Goal: Task Accomplishment & Management: Complete application form

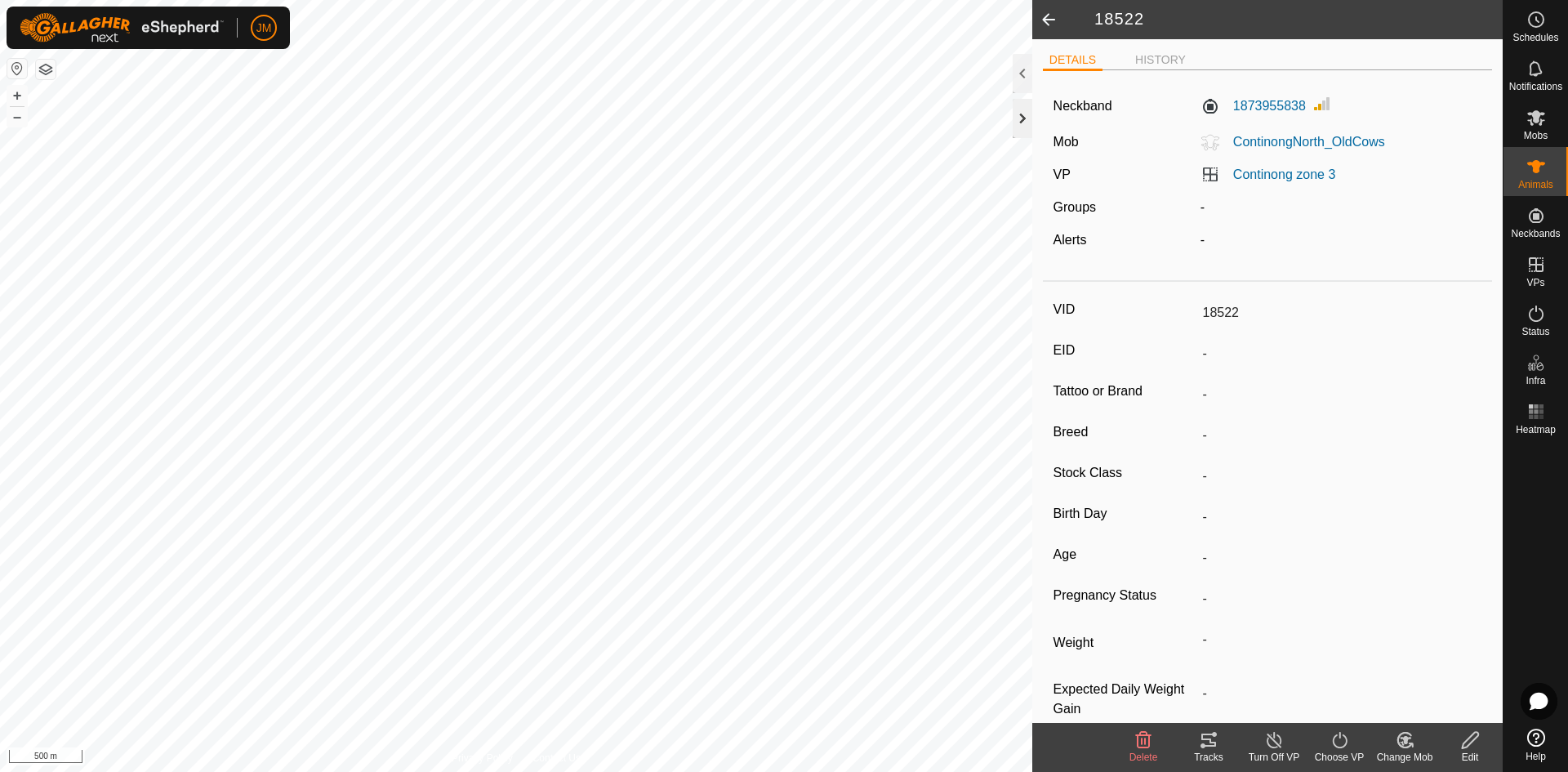
click at [1026, 112] on div at bounding box center [1022, 118] width 20 height 39
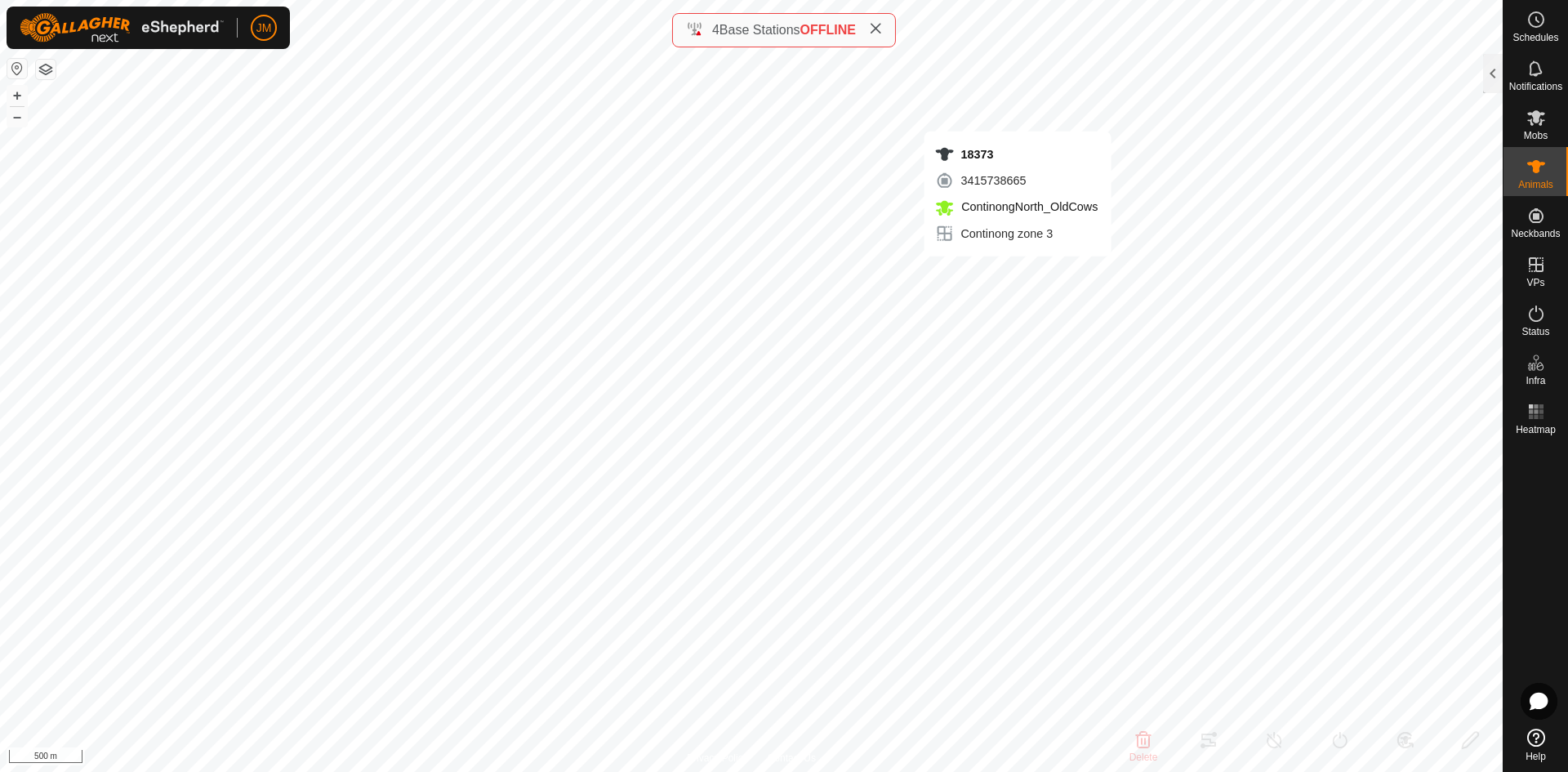
type input "18373"
type input "-"
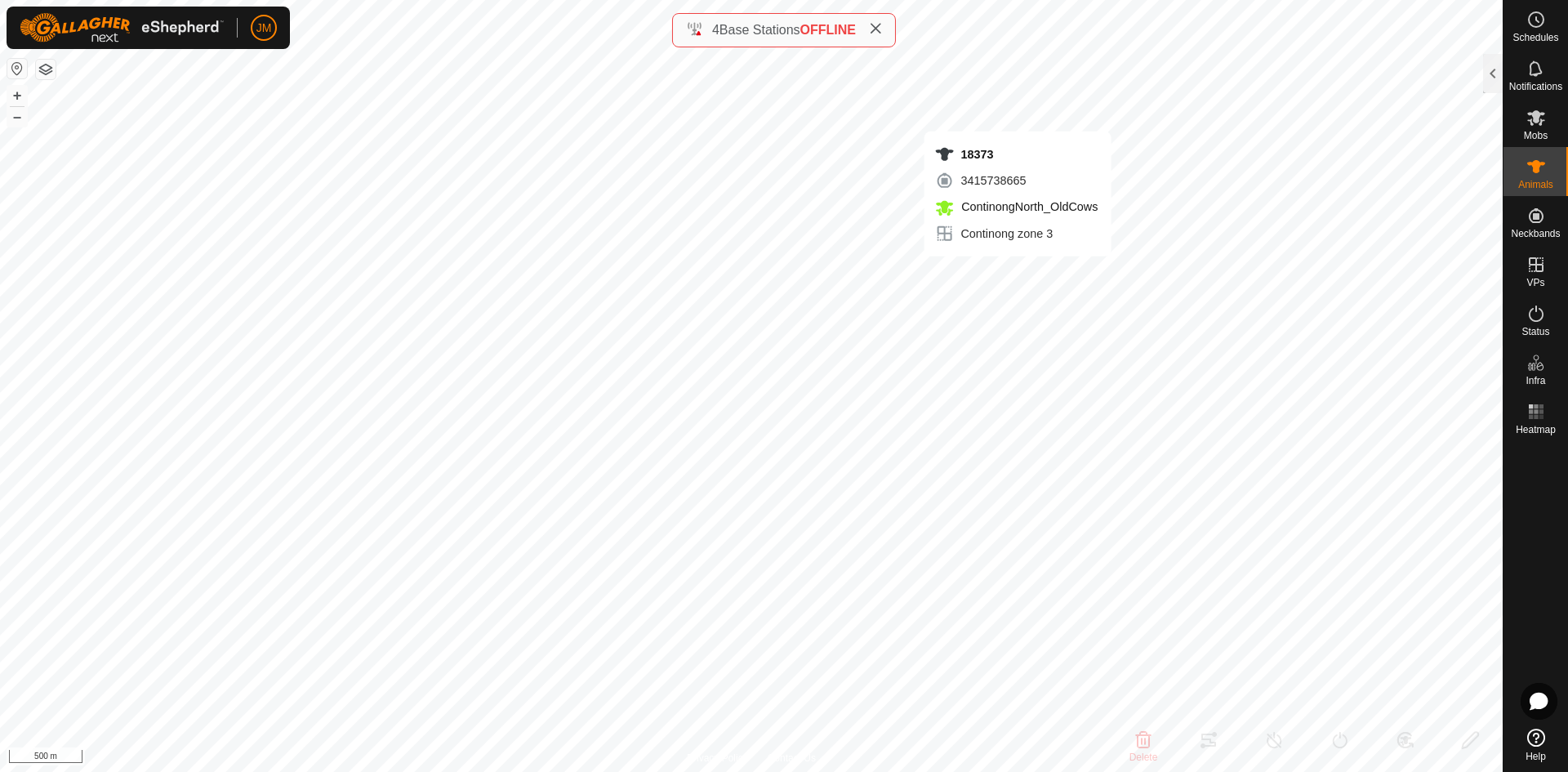
type input "-"
type input "18370"
type input "-"
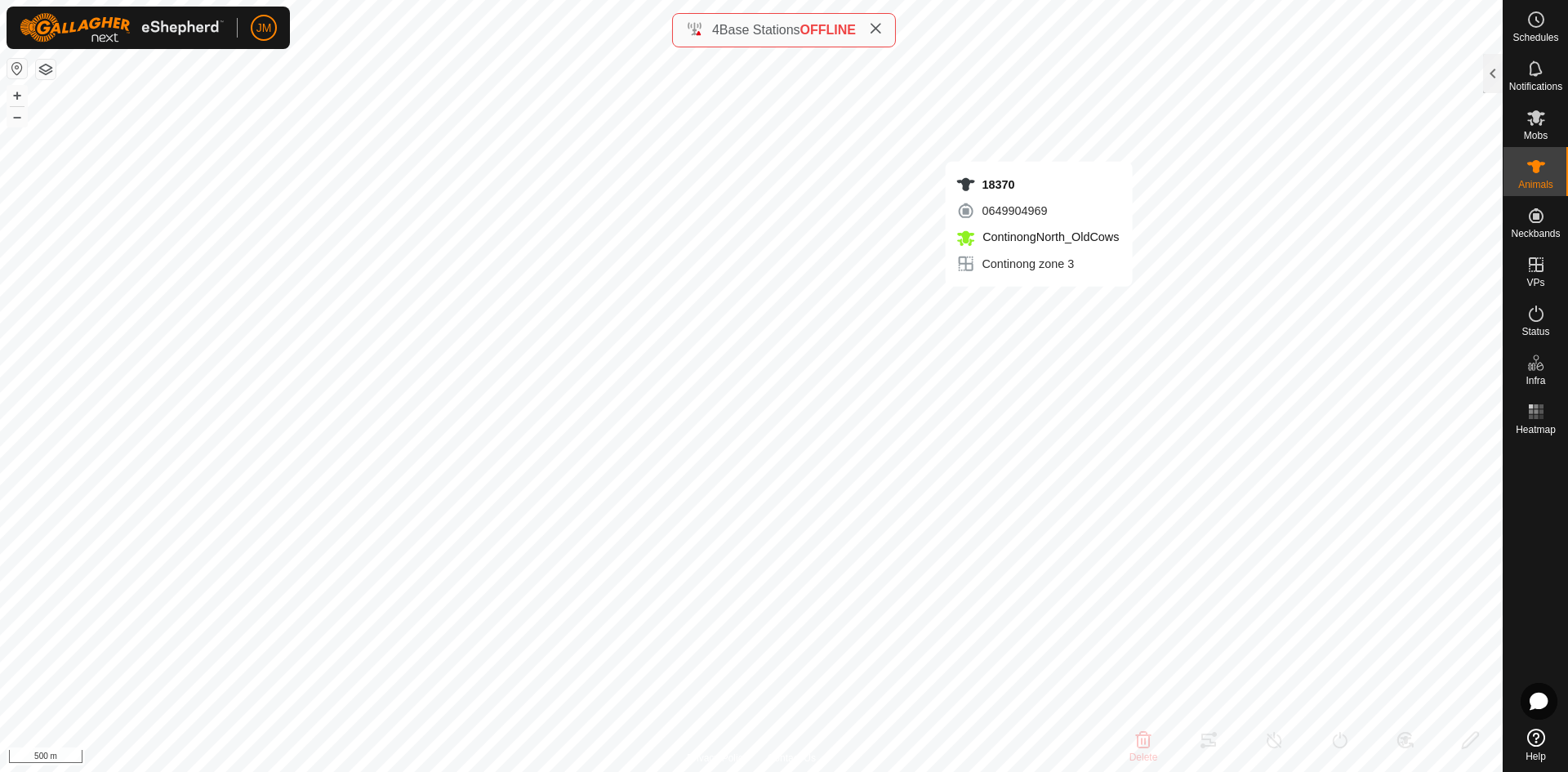
type input "-"
type input "240419"
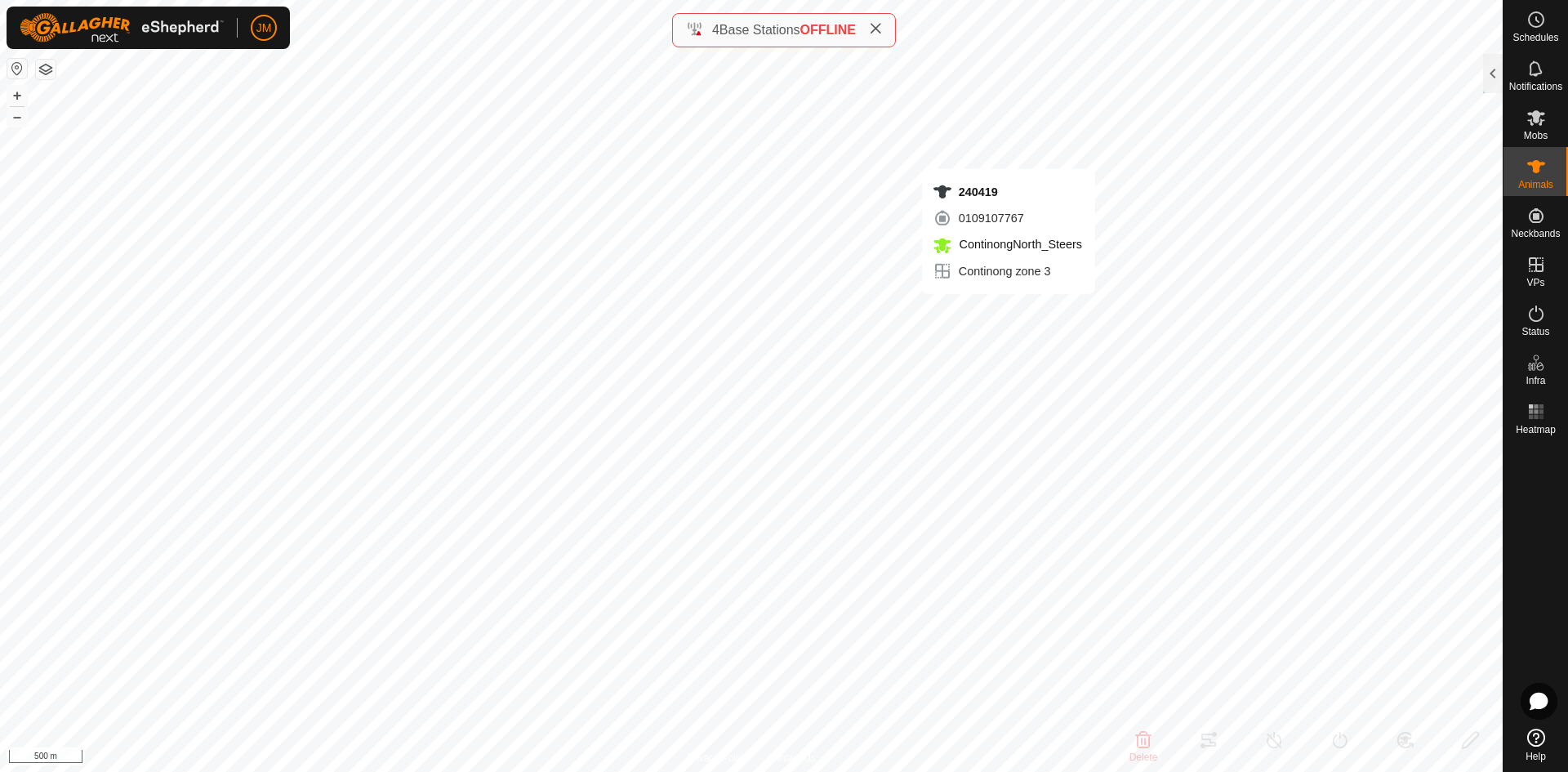
type input "-"
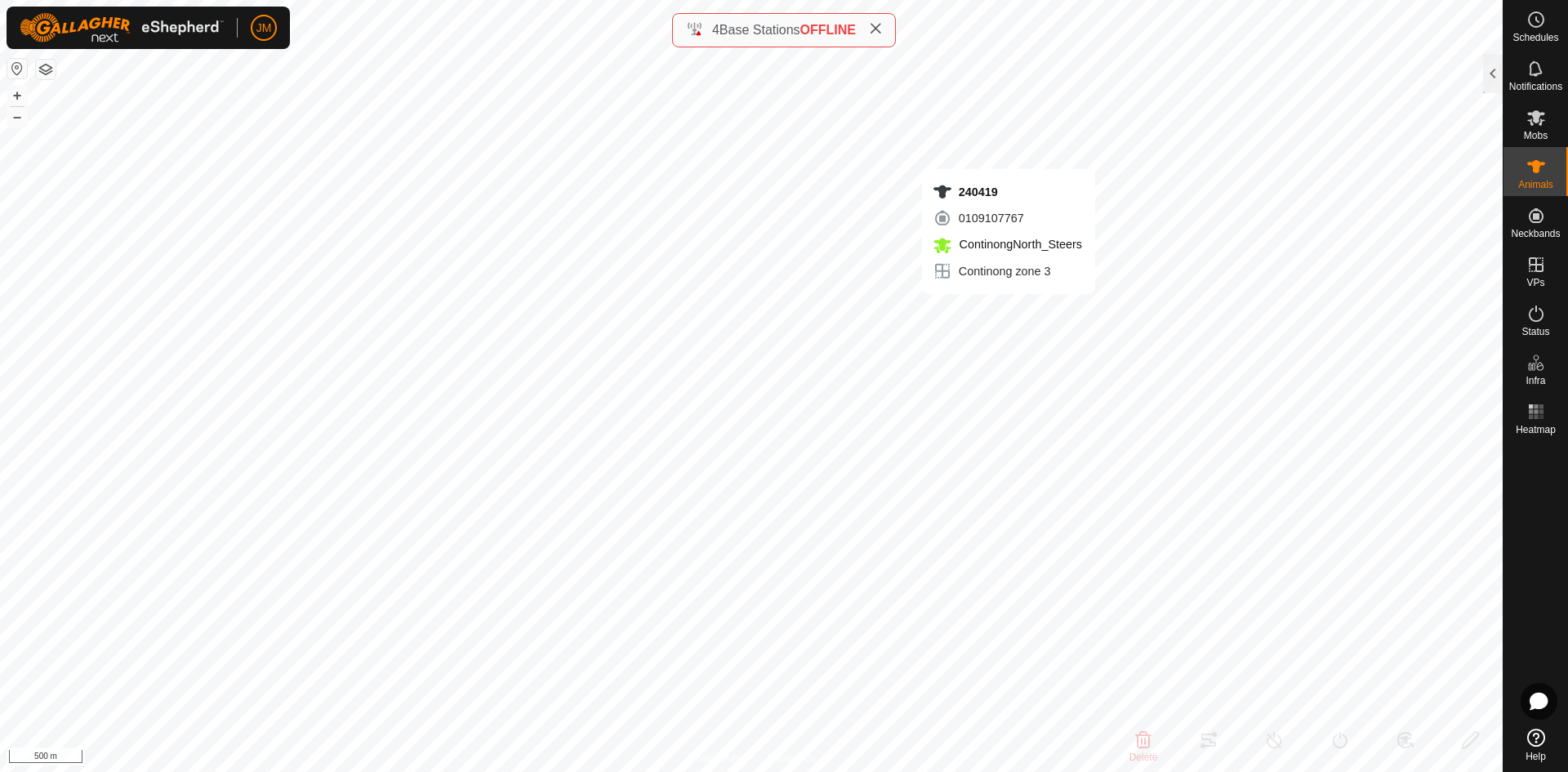
type input "-"
type input "19376"
type input "-"
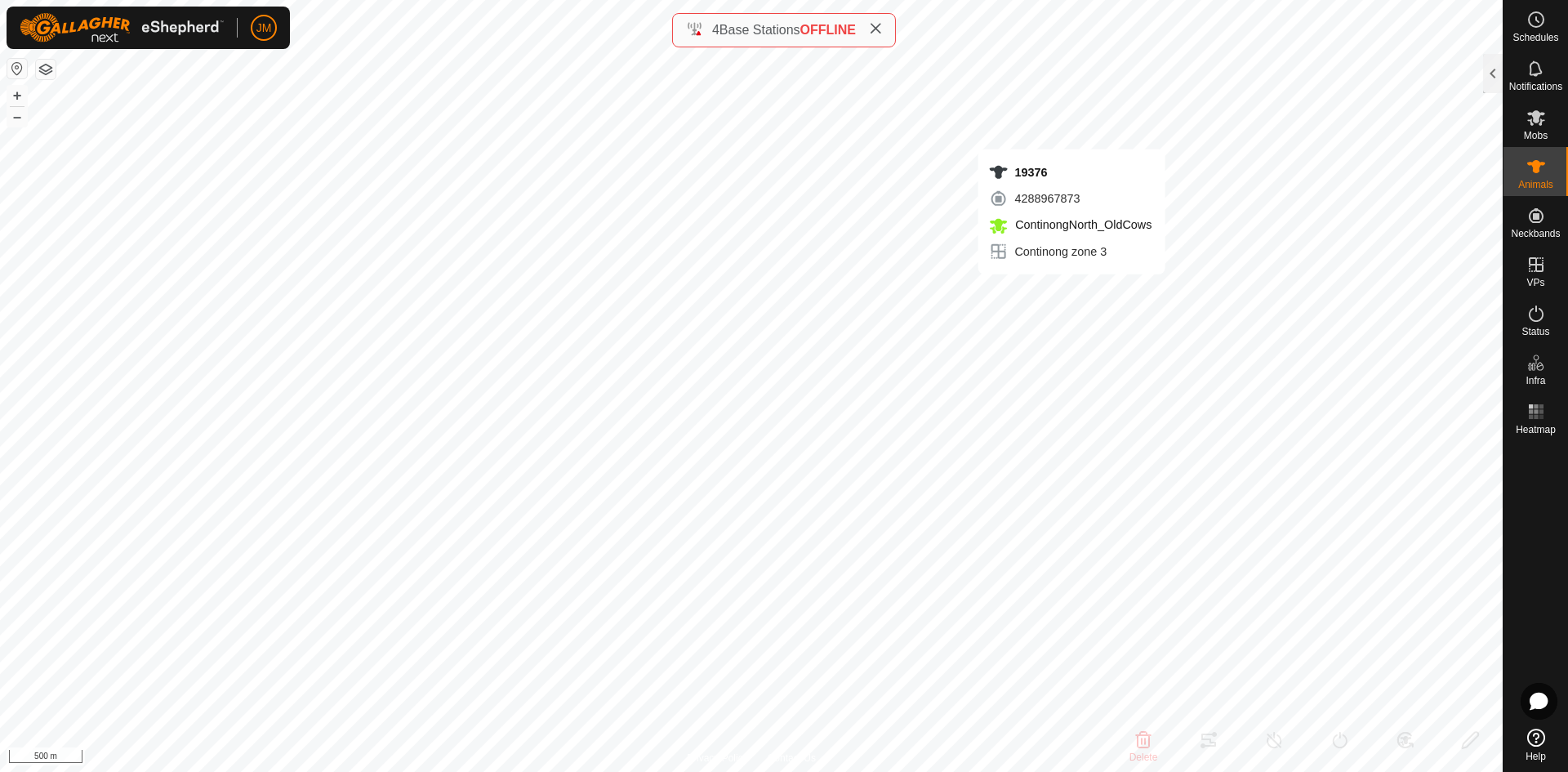
type input "-"
click at [869, 36] on div "4 Base Stations OFFLINE" at bounding box center [784, 31] width 196 height 20
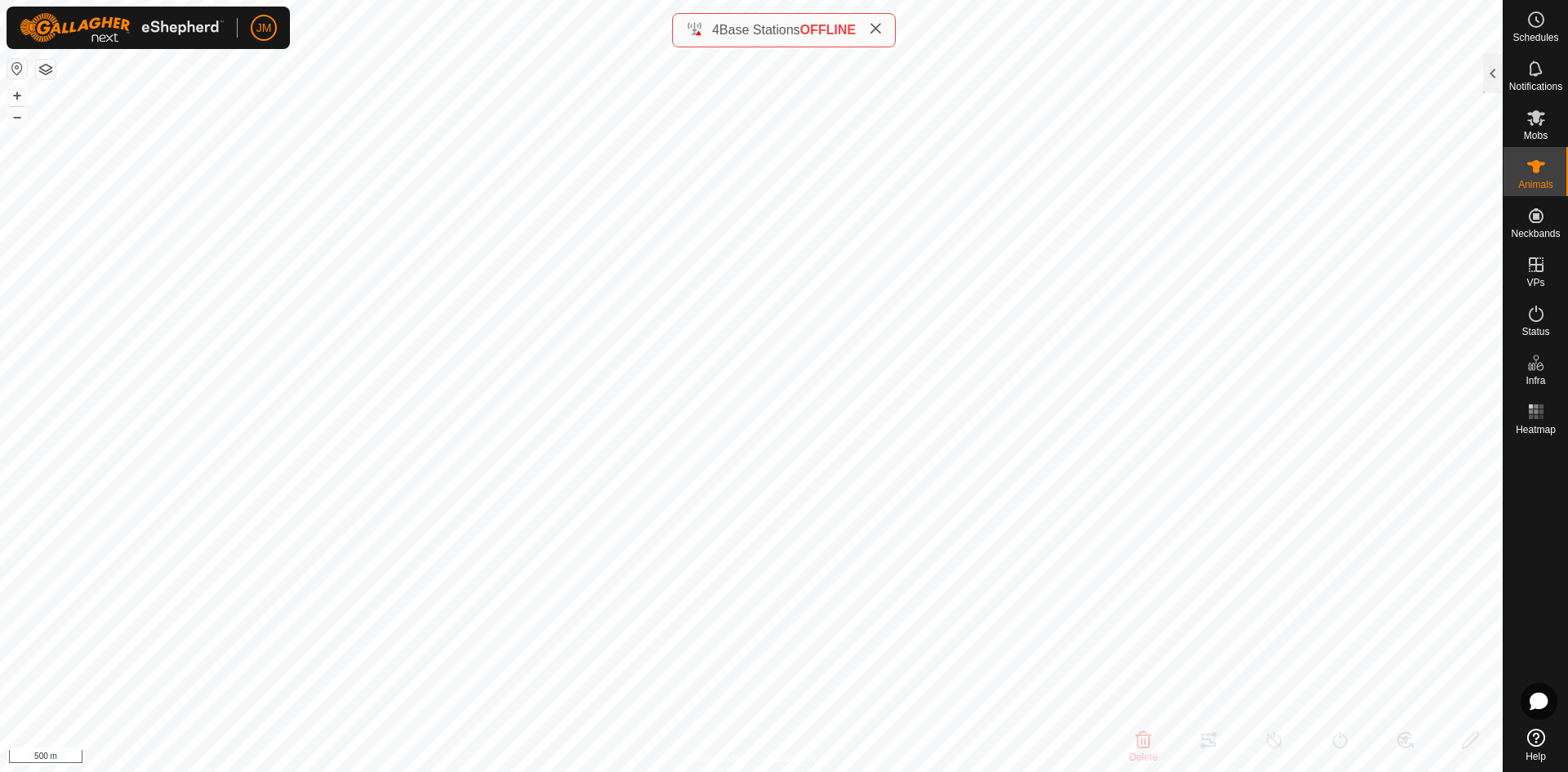
click at [876, 34] on icon at bounding box center [875, 28] width 13 height 13
type input "240694"
type input "-"
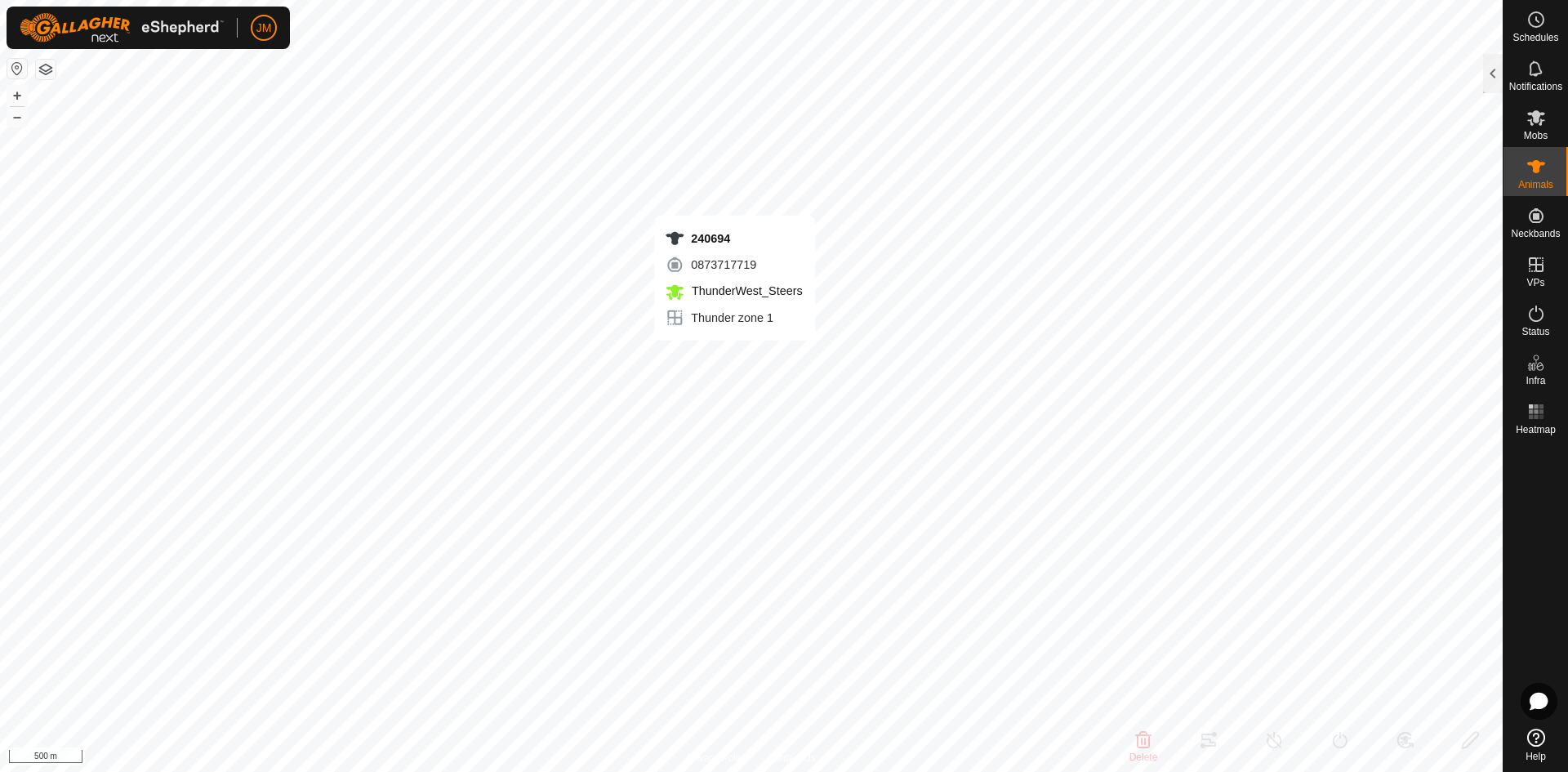
type input "-"
type input "220787"
type input "-"
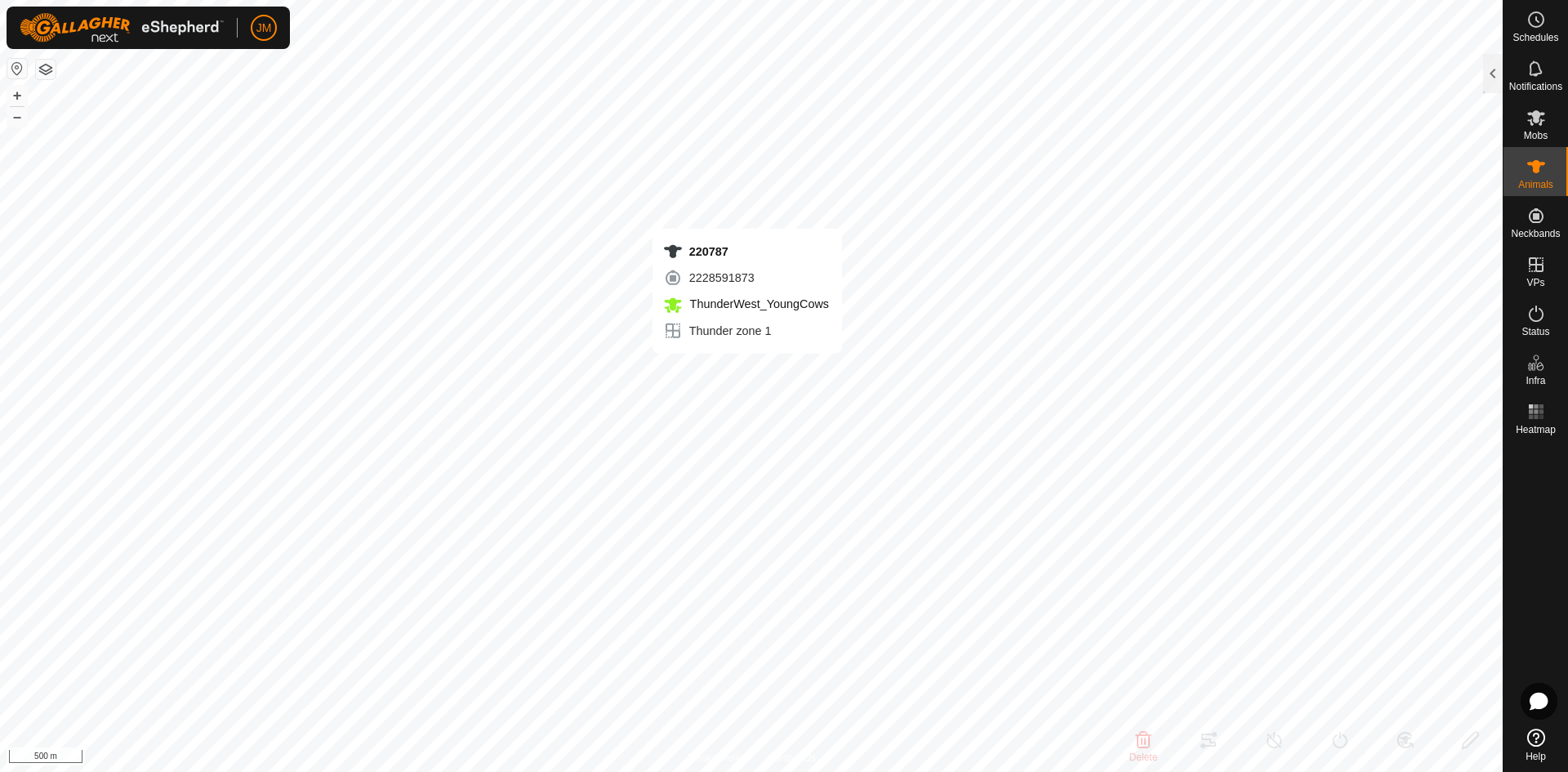
type input "-"
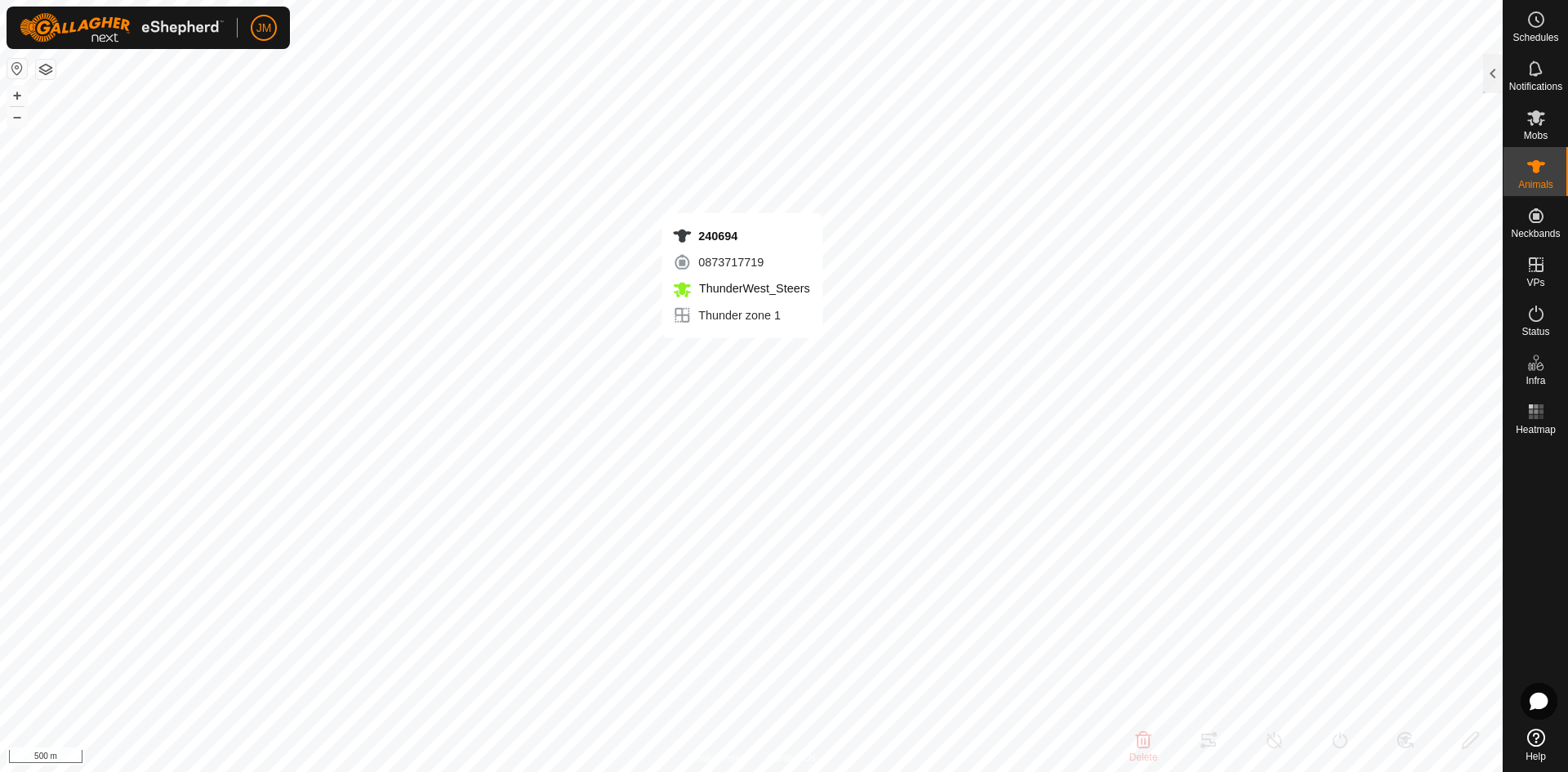
type input "240694"
type input "-"
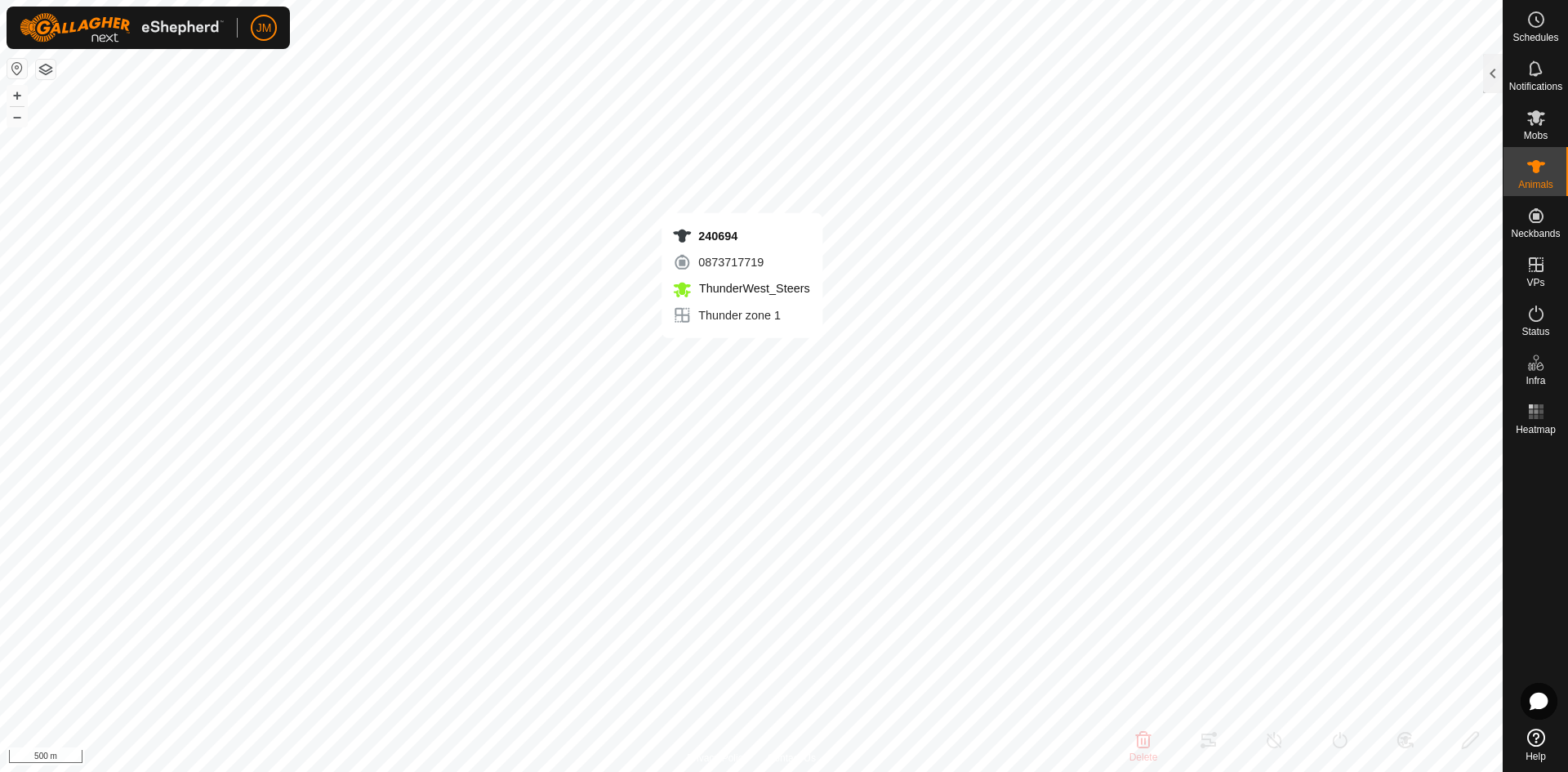
type input "-"
click at [21, 94] on button "+" at bounding box center [17, 96] width 20 height 20
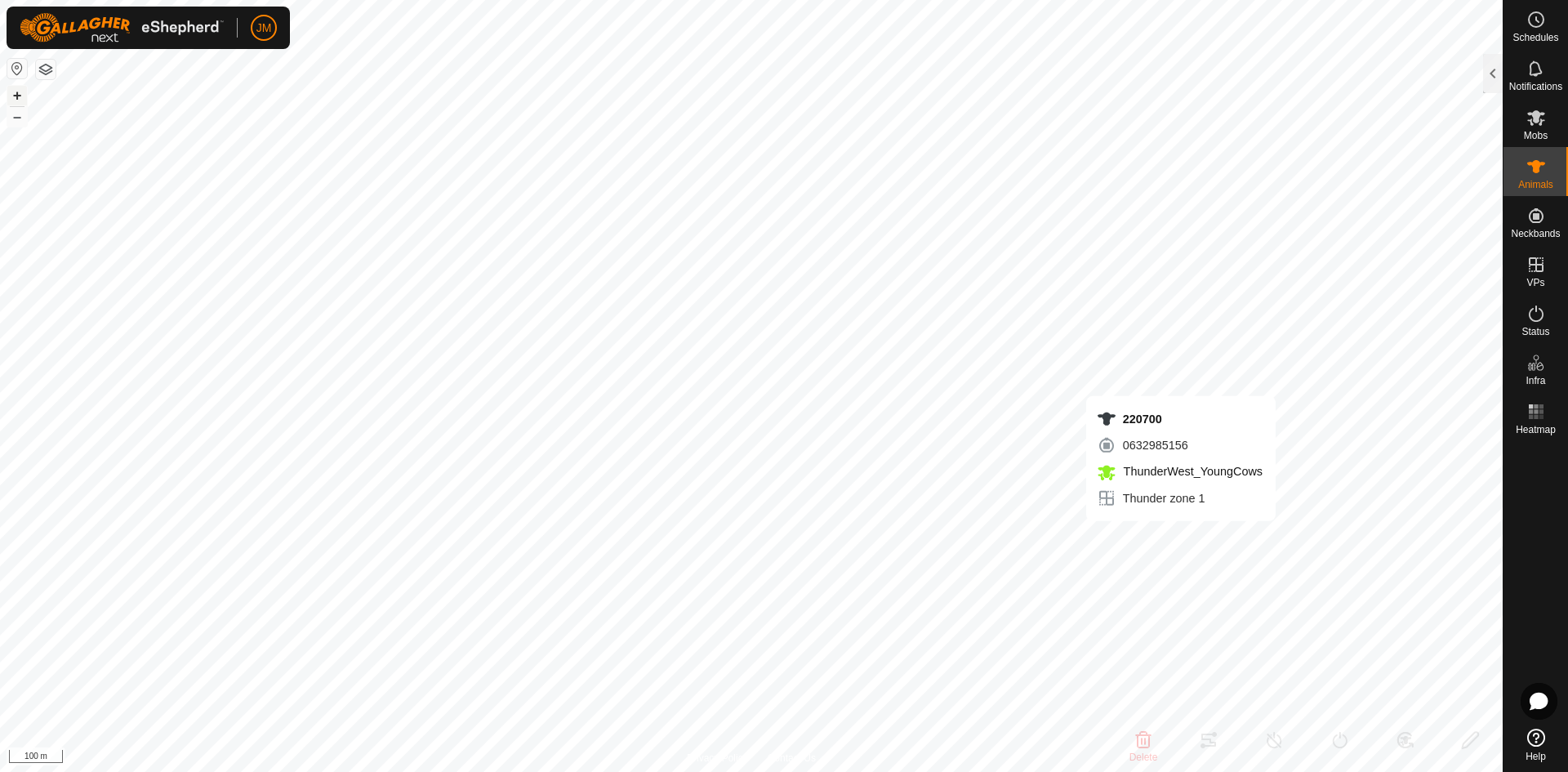
type input "220700"
type input "-"
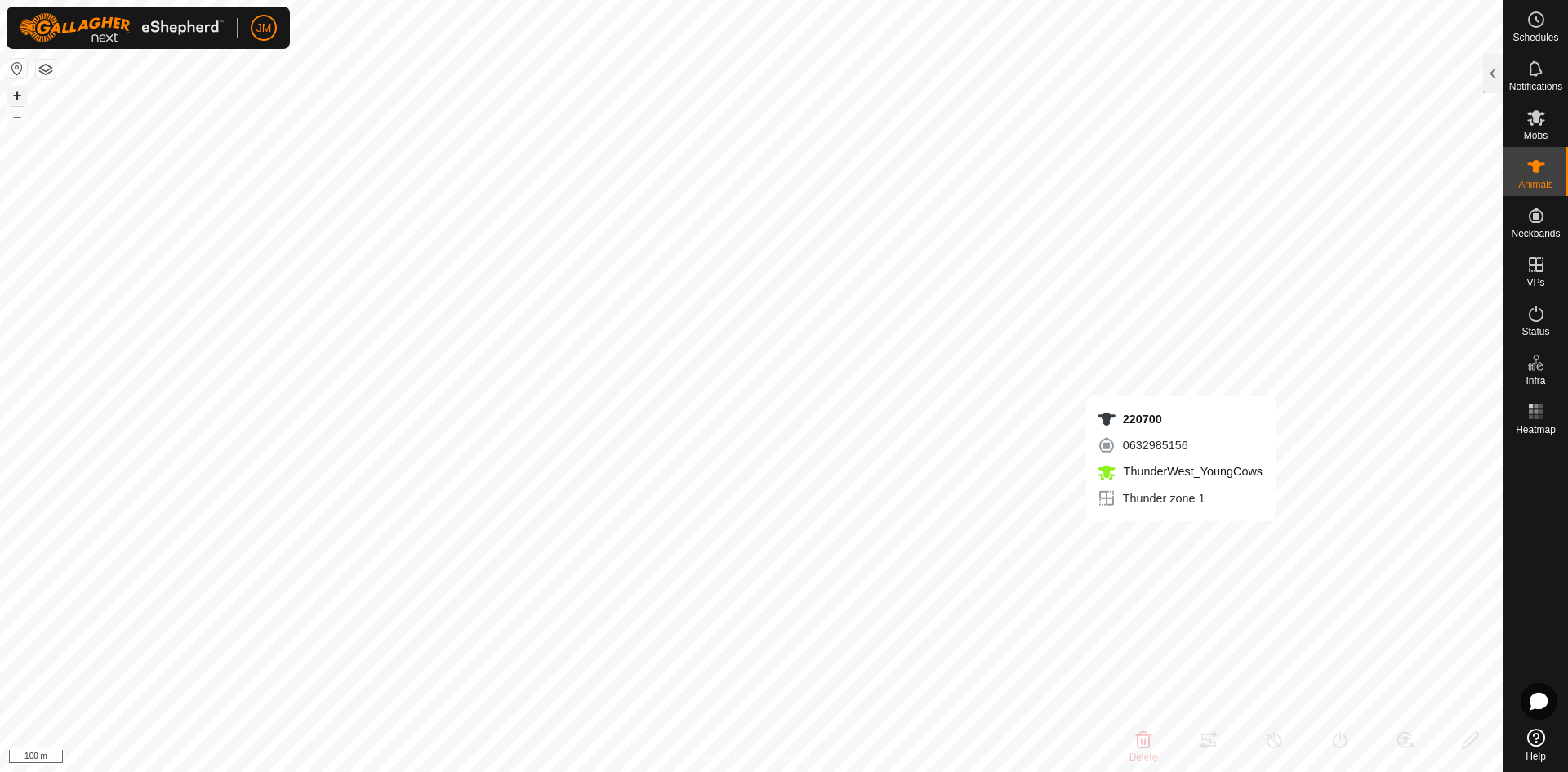
type input "-"
click at [21, 113] on button "–" at bounding box center [17, 117] width 20 height 20
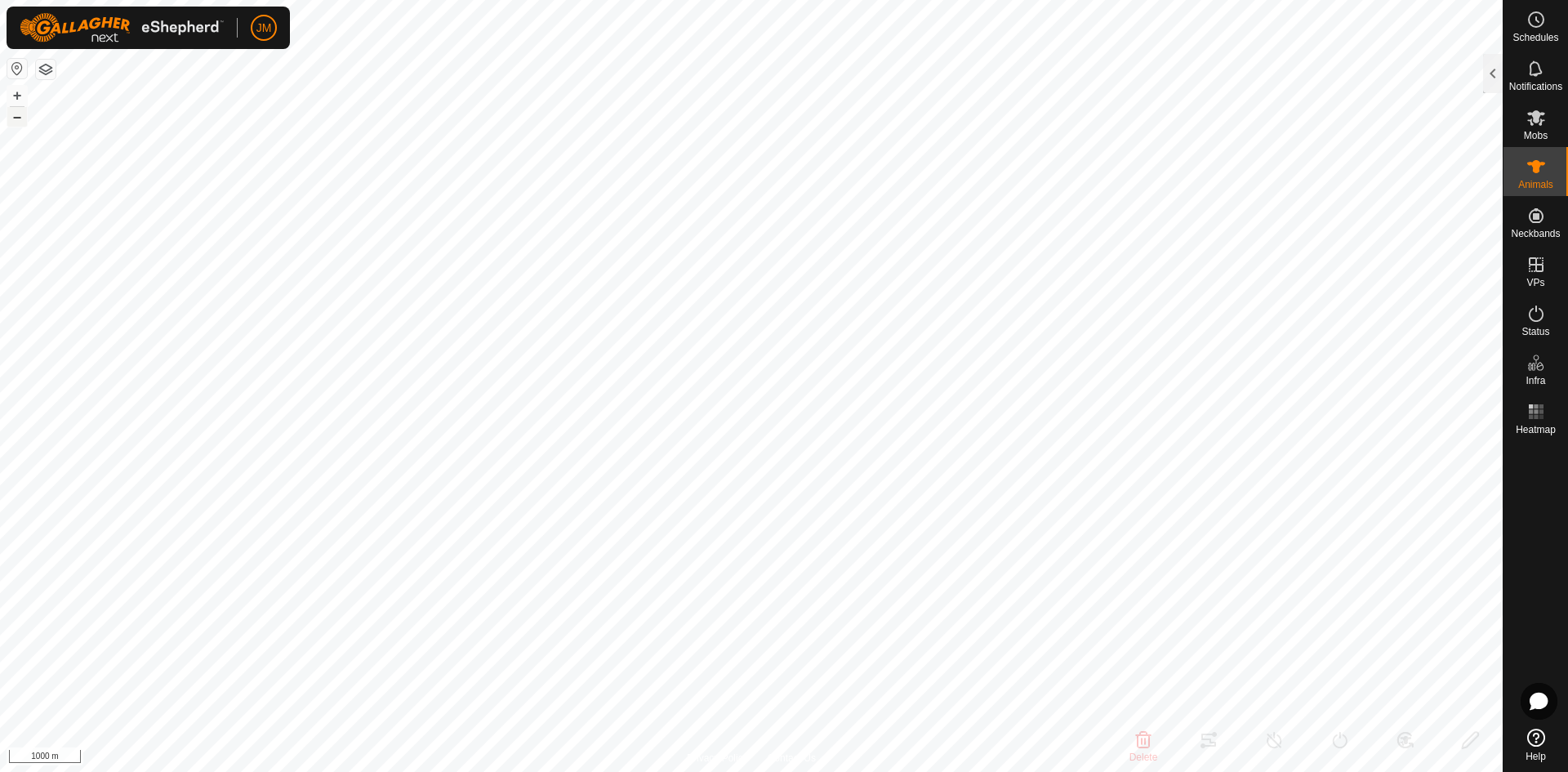
type input "18833"
type input "-"
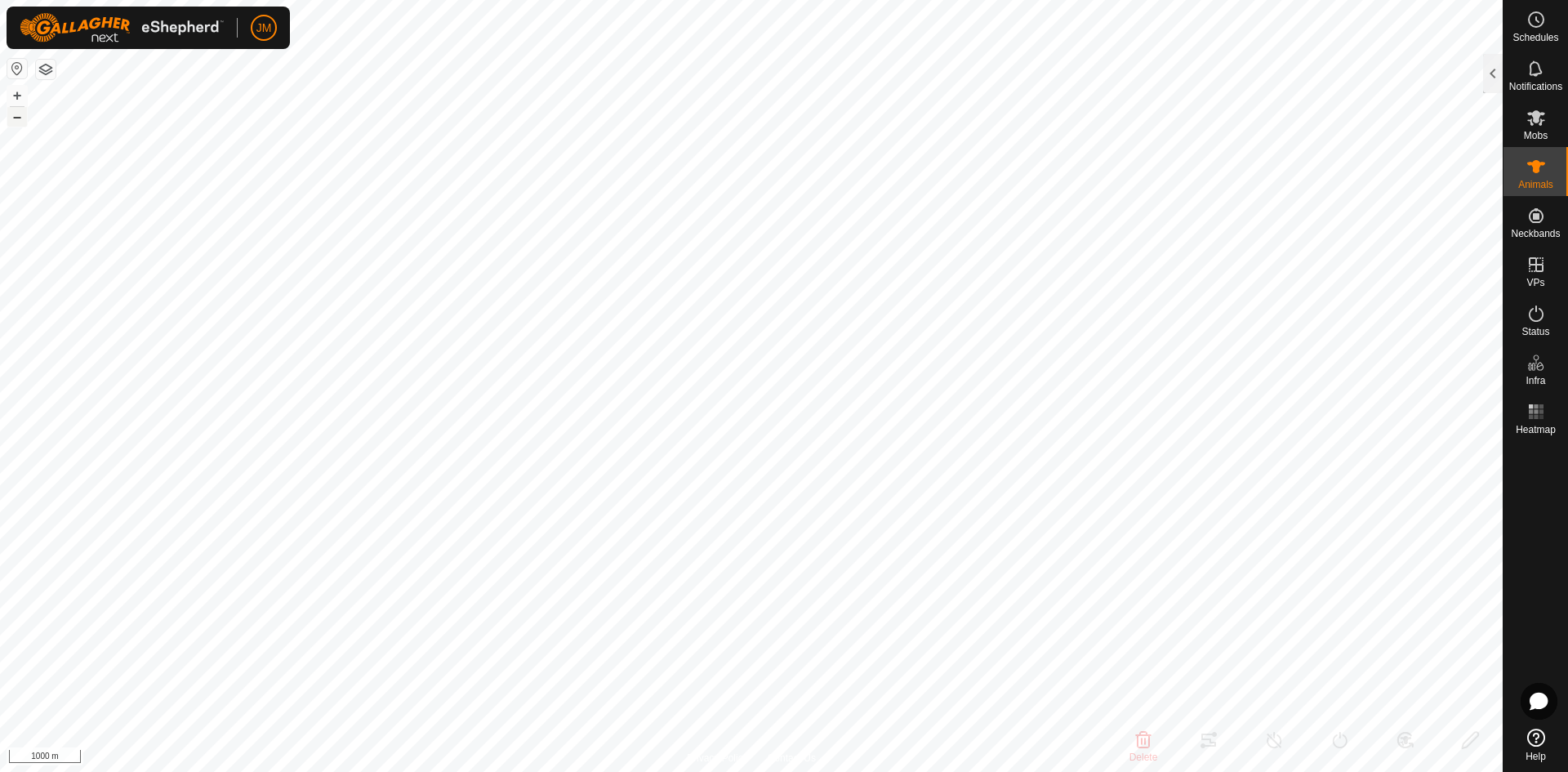
type input "-"
type input "19489"
type input "-"
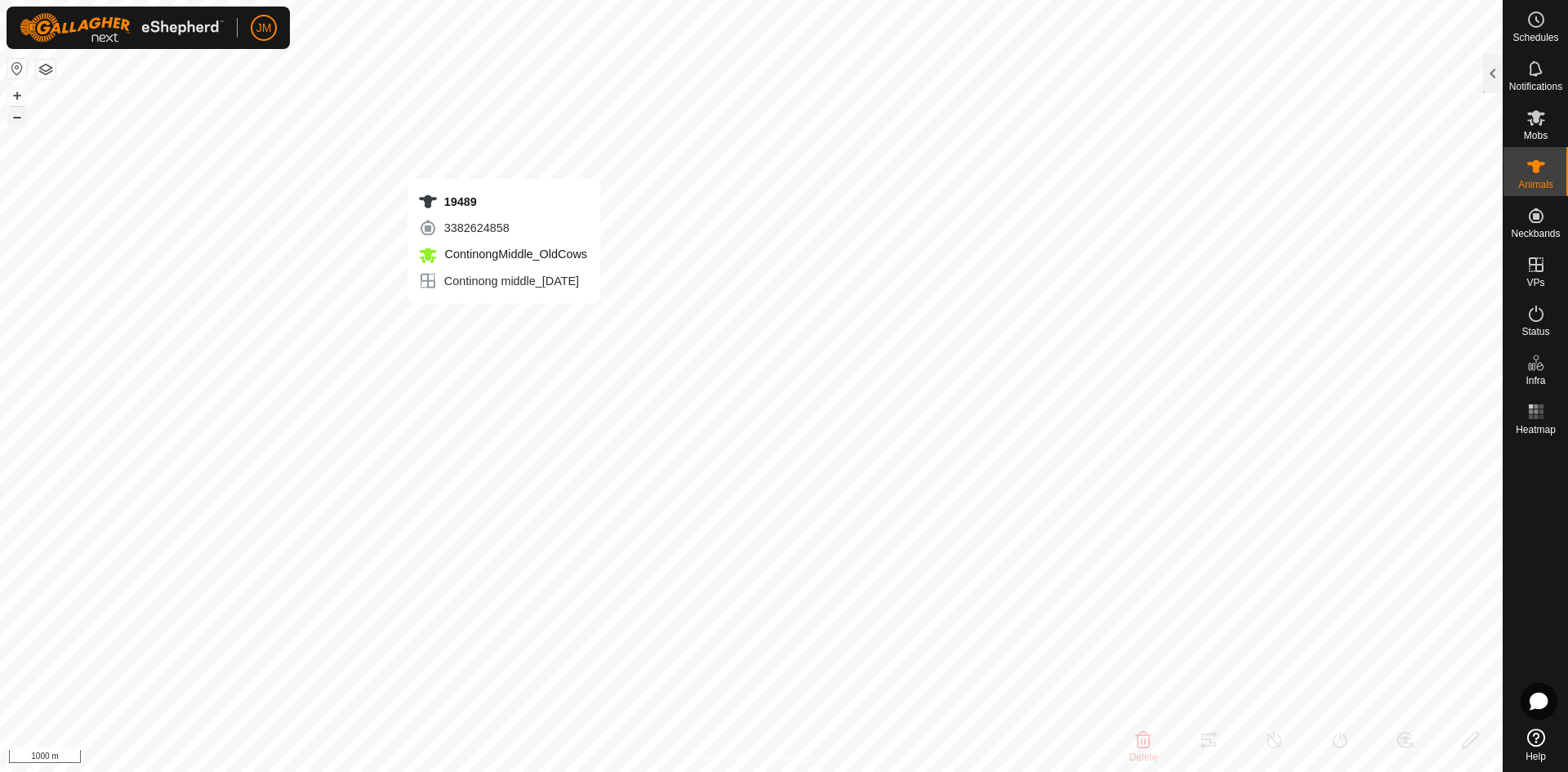
type input "-"
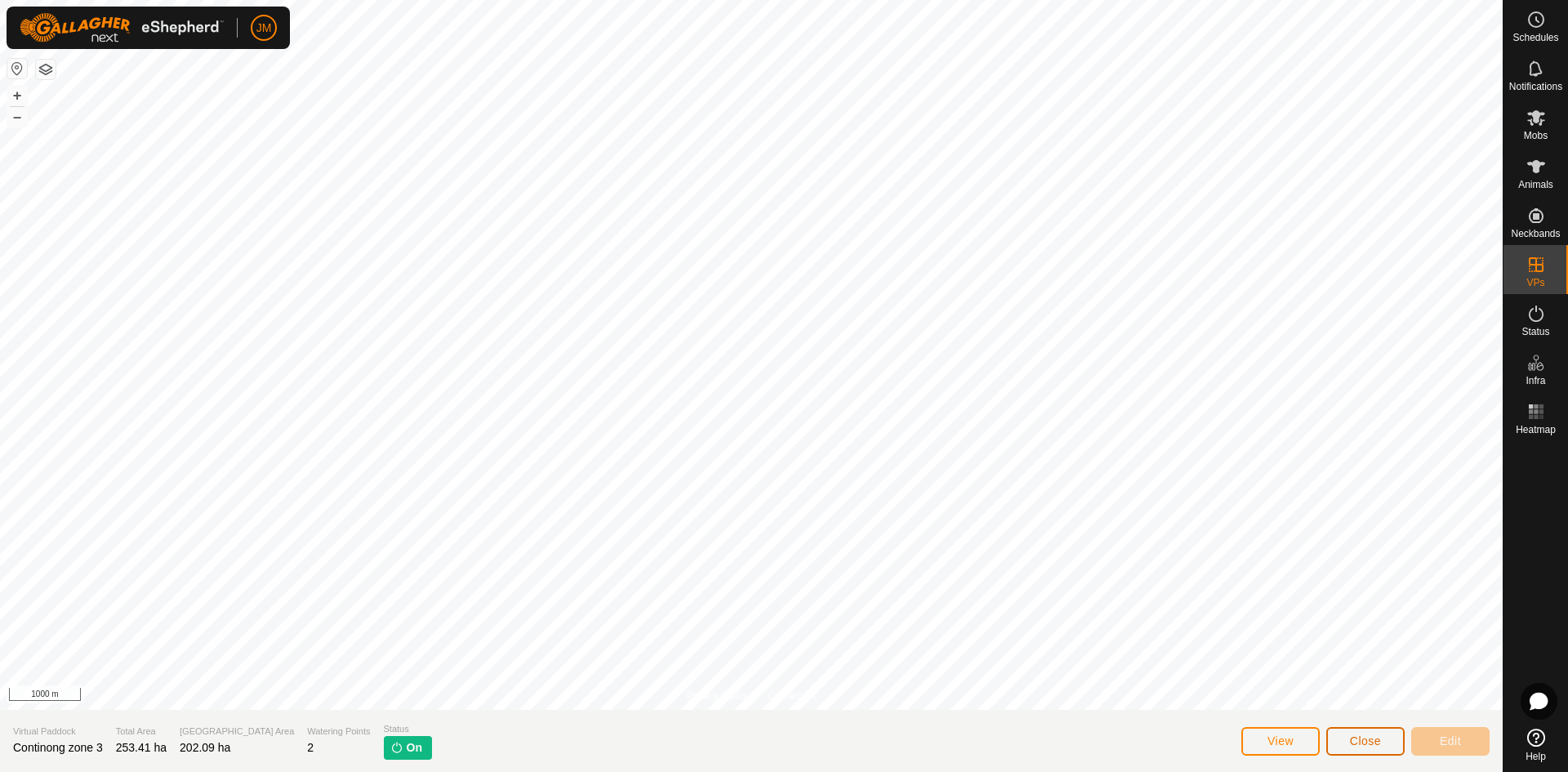
click at [1360, 739] on span "Close" at bounding box center [1366, 740] width 31 height 13
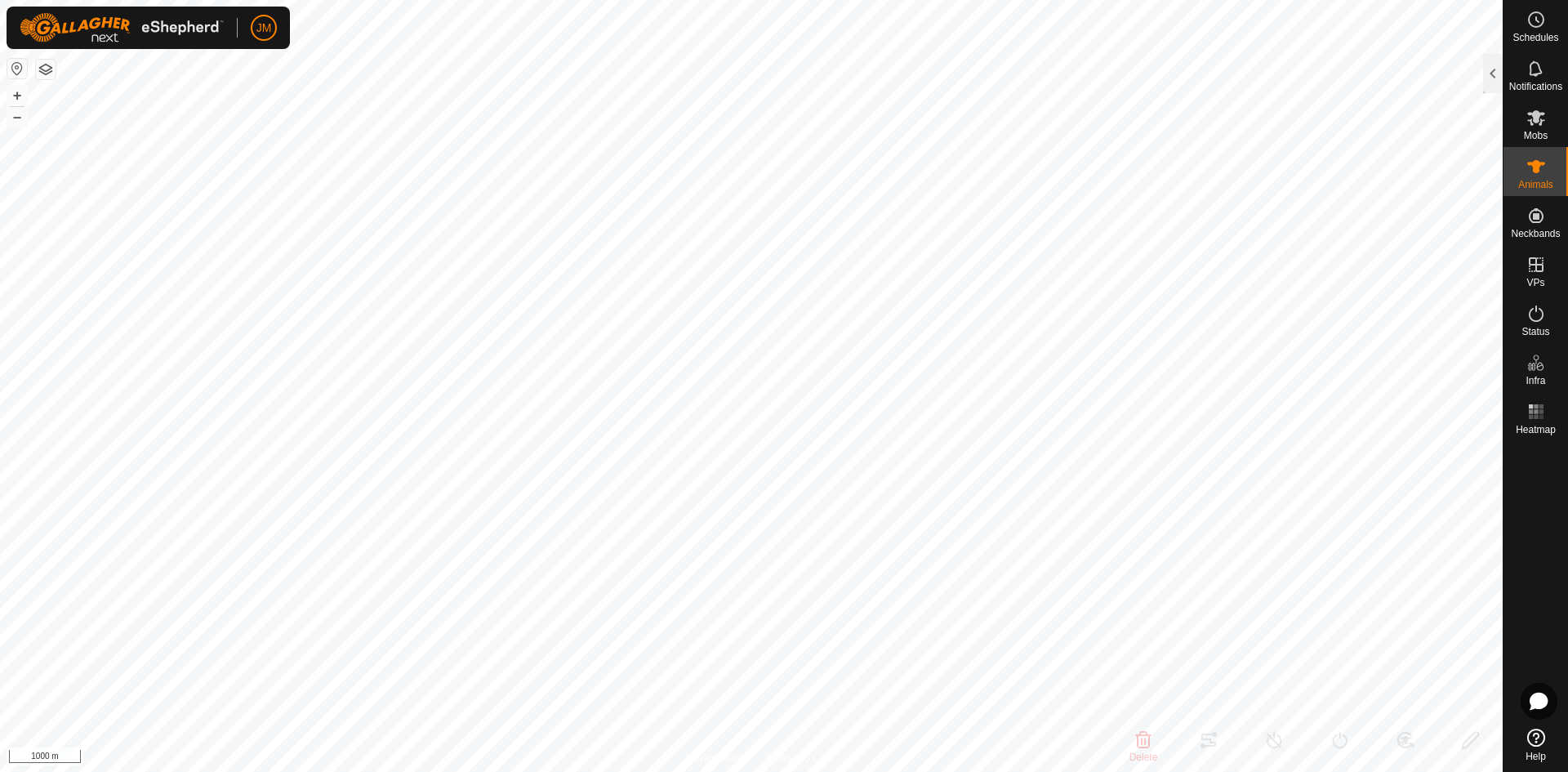
type input "19489"
type input "-"
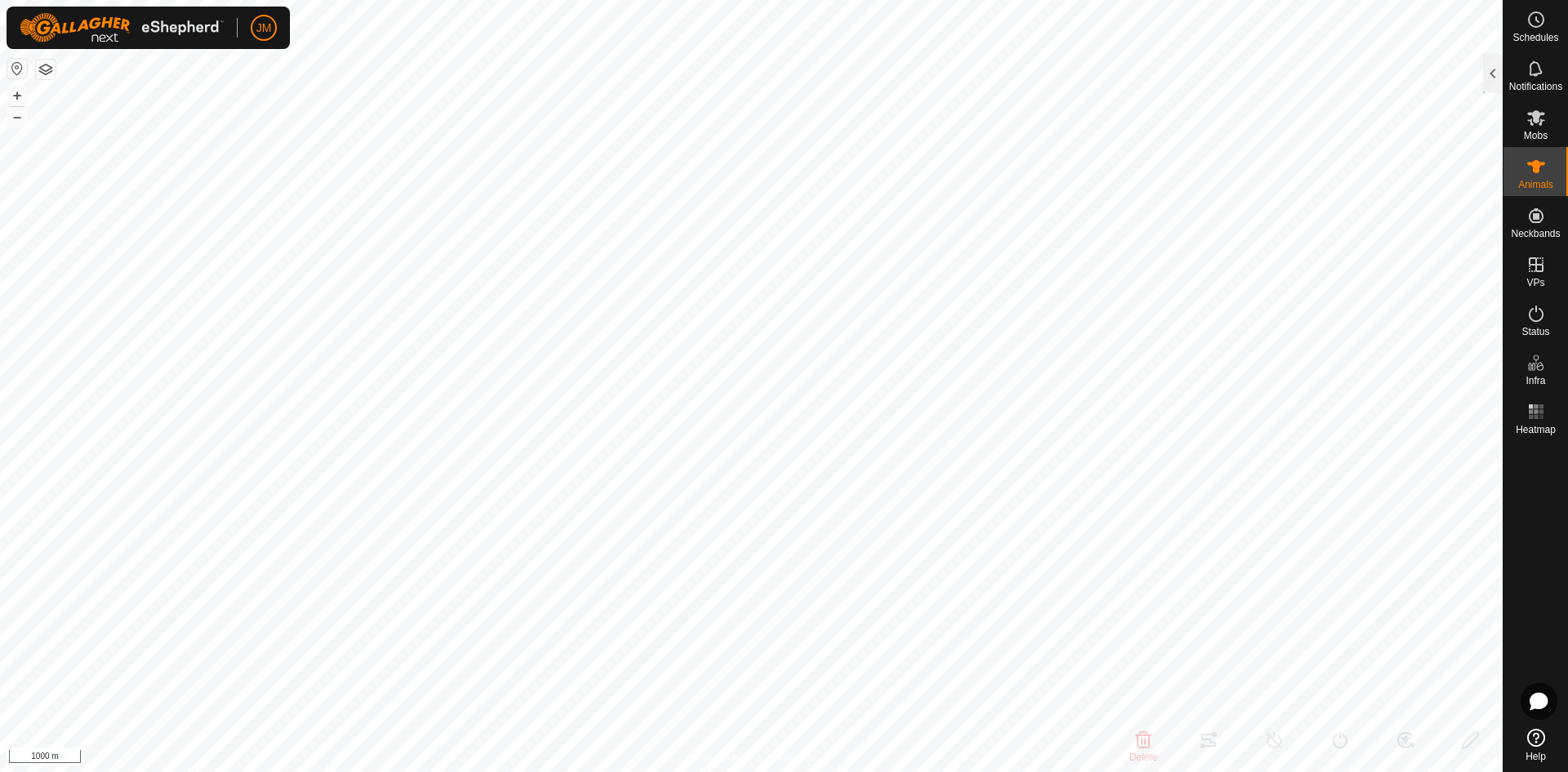
type input "-"
click at [17, 97] on button "+" at bounding box center [17, 96] width 20 height 20
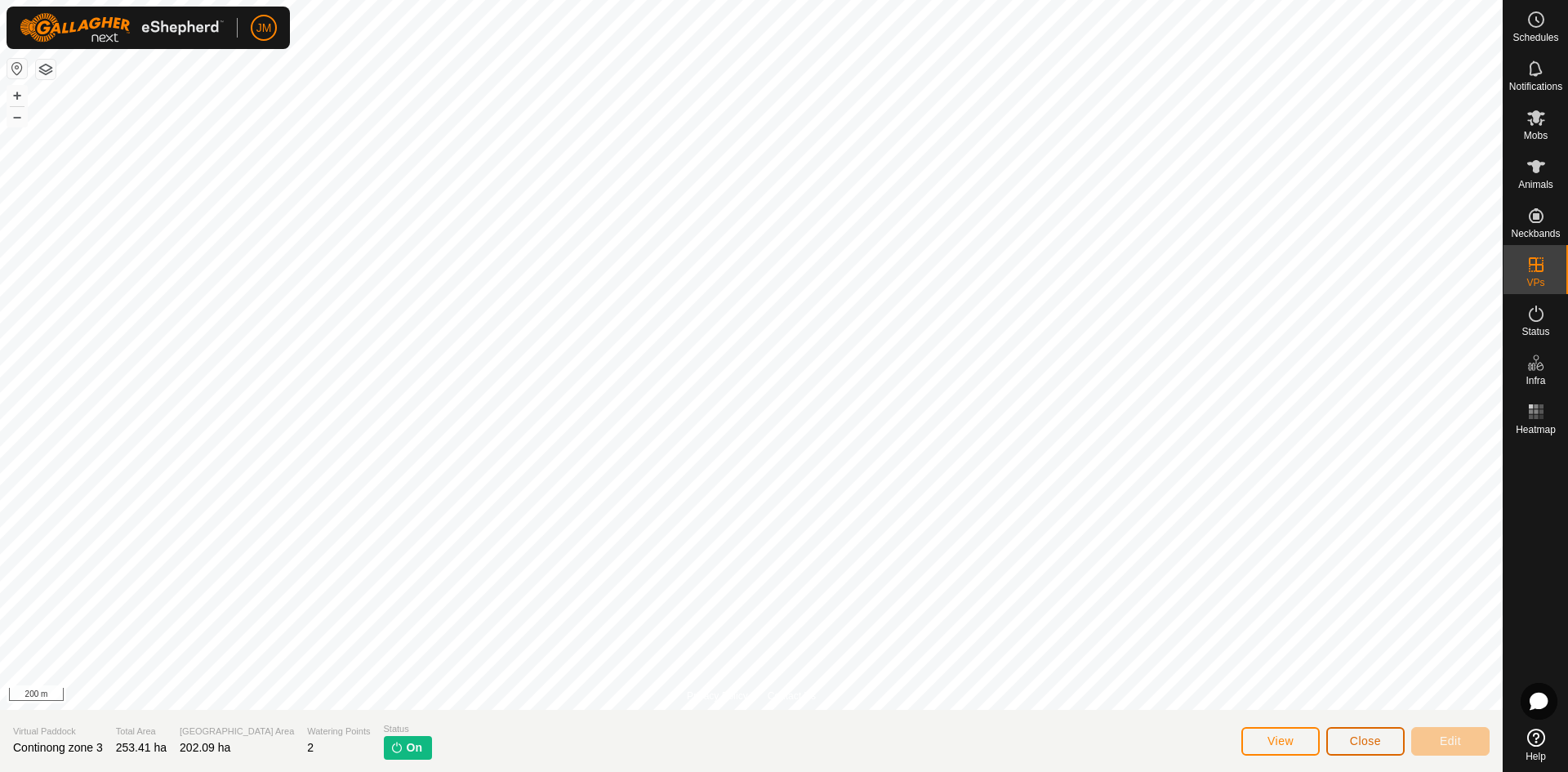
click at [1358, 749] on button "Close" at bounding box center [1365, 741] width 79 height 29
